Goal: Task Accomplishment & Management: Complete application form

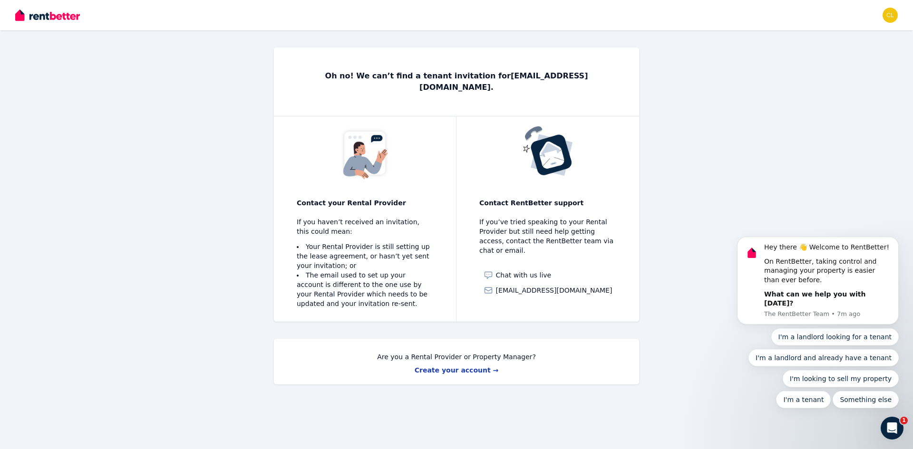
click at [874, 390] on div "I'm a landlord looking for a tenant I'm a landlord and already have a tenant I'…" at bounding box center [818, 369] width 162 height 80
